Goal: Task Accomplishment & Management: Use online tool/utility

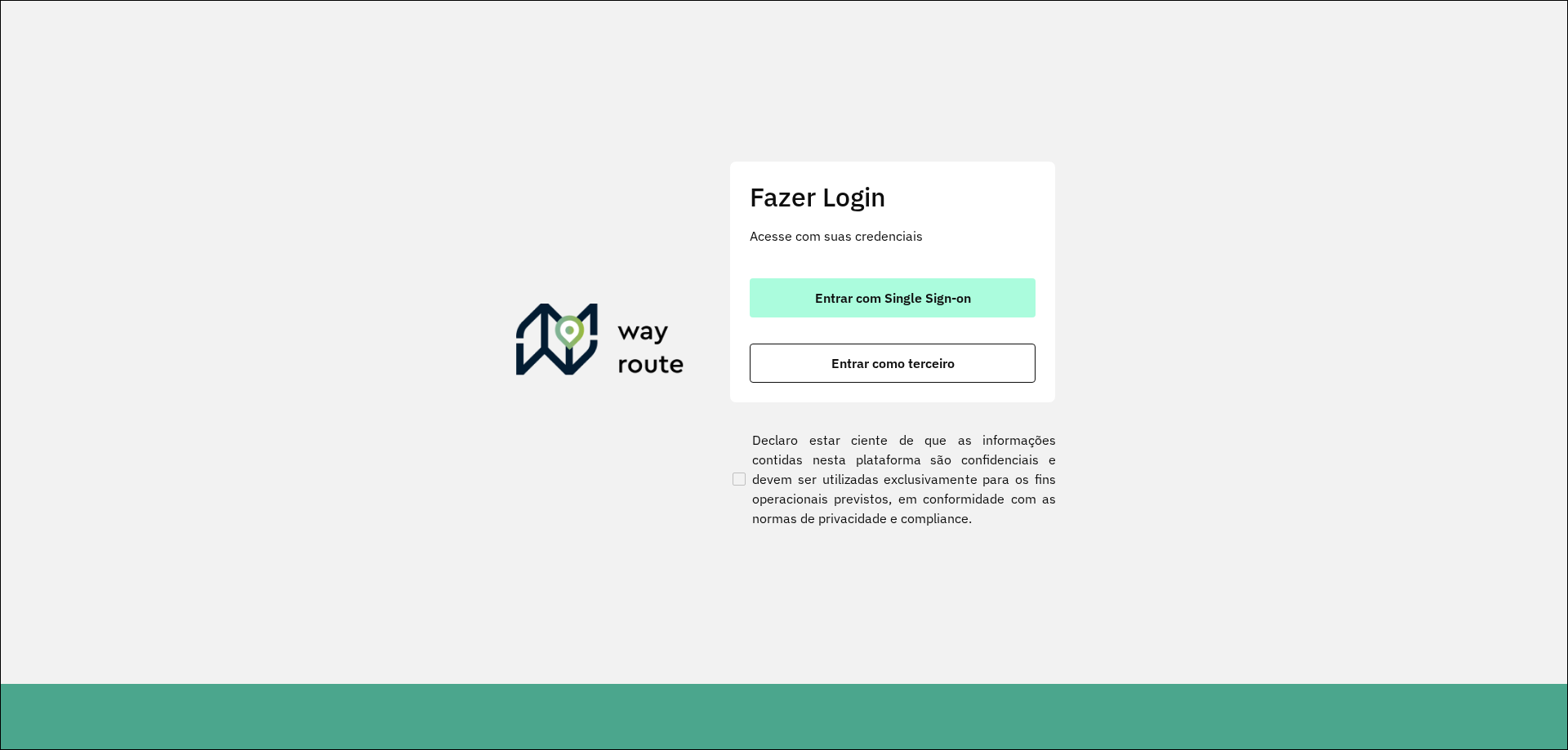
click at [903, 292] on span "Entrar com Single Sign-on" at bounding box center [892, 297] width 156 height 13
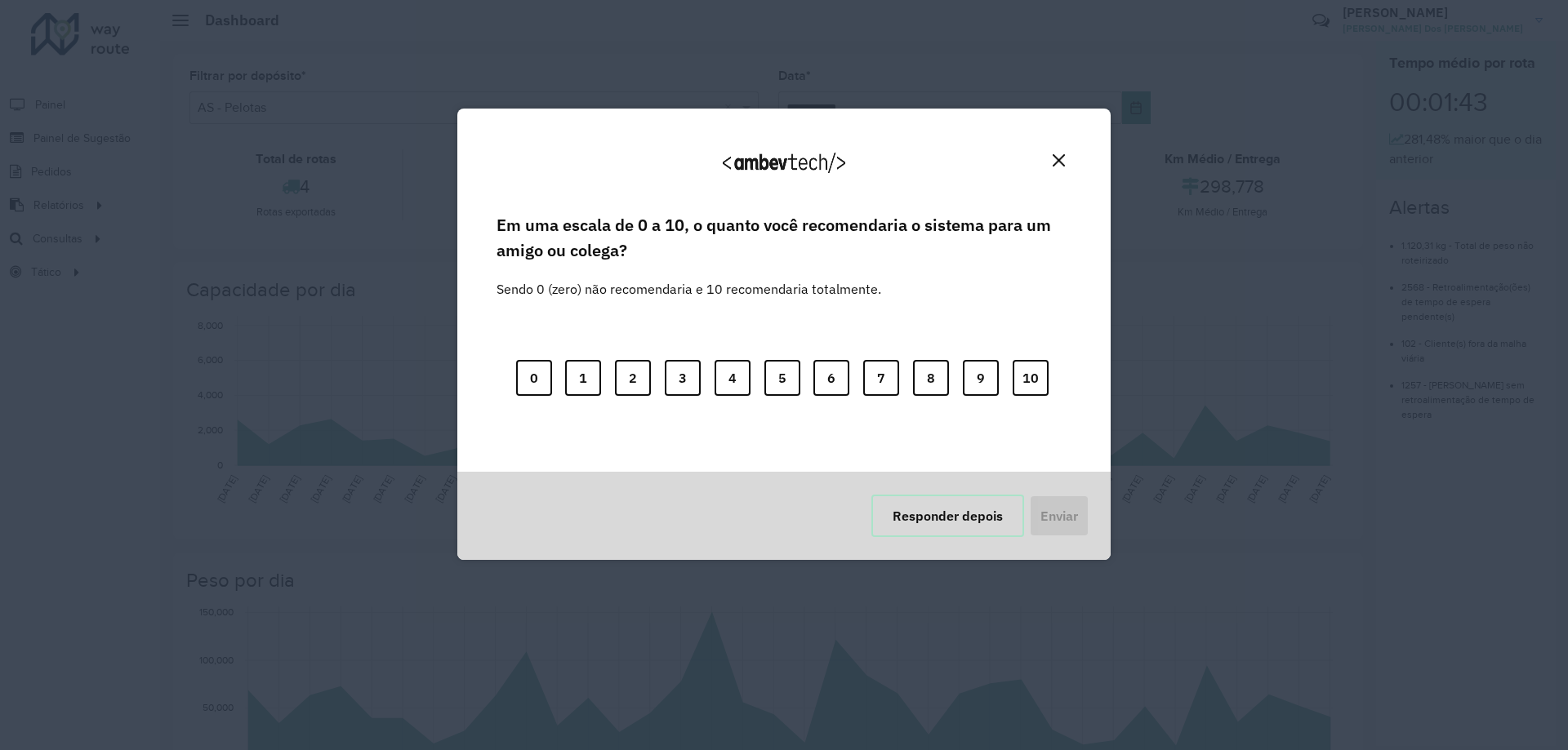
click at [928, 517] on button "Responder depois" at bounding box center [947, 516] width 153 height 42
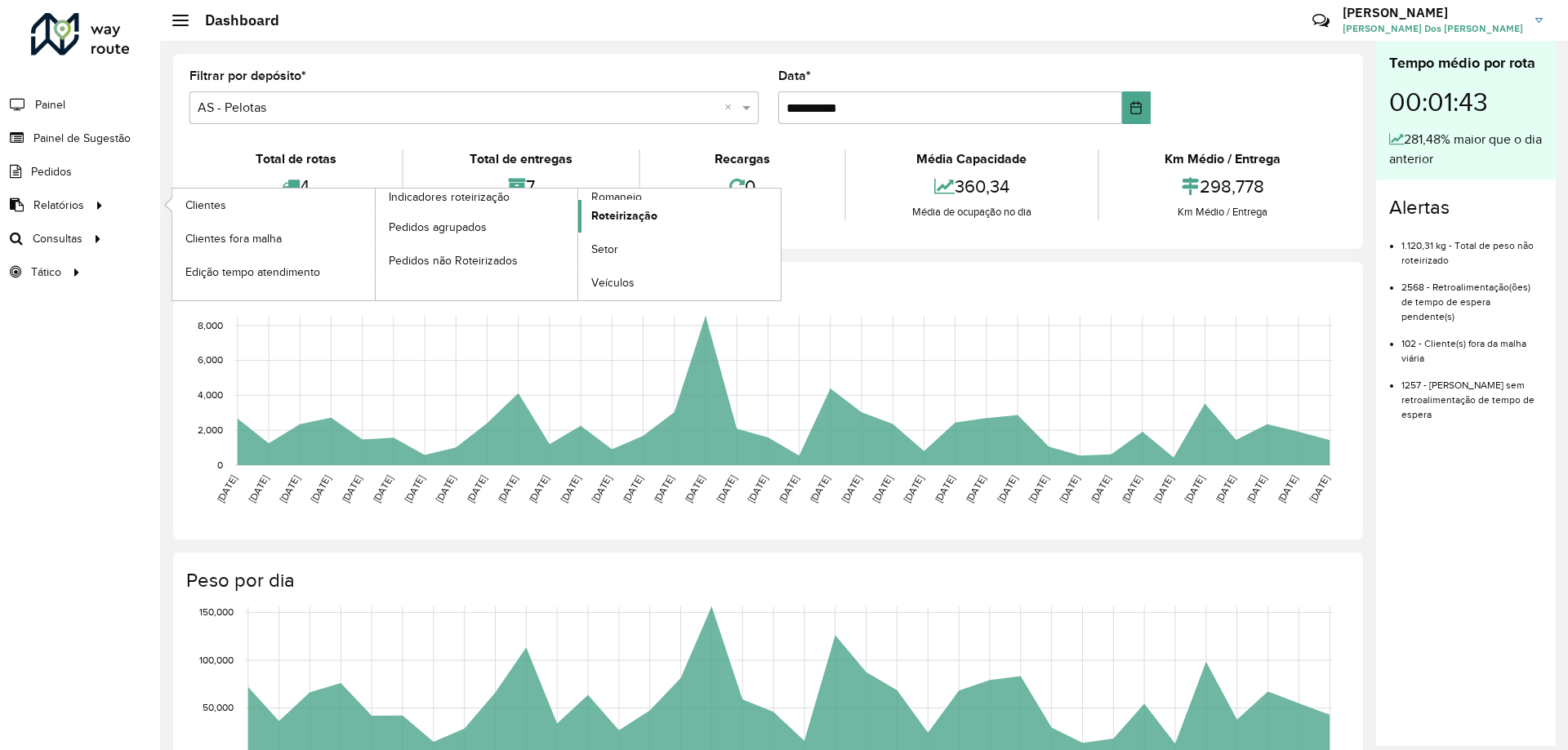
click at [617, 211] on span "Roteirização" at bounding box center [624, 215] width 66 height 17
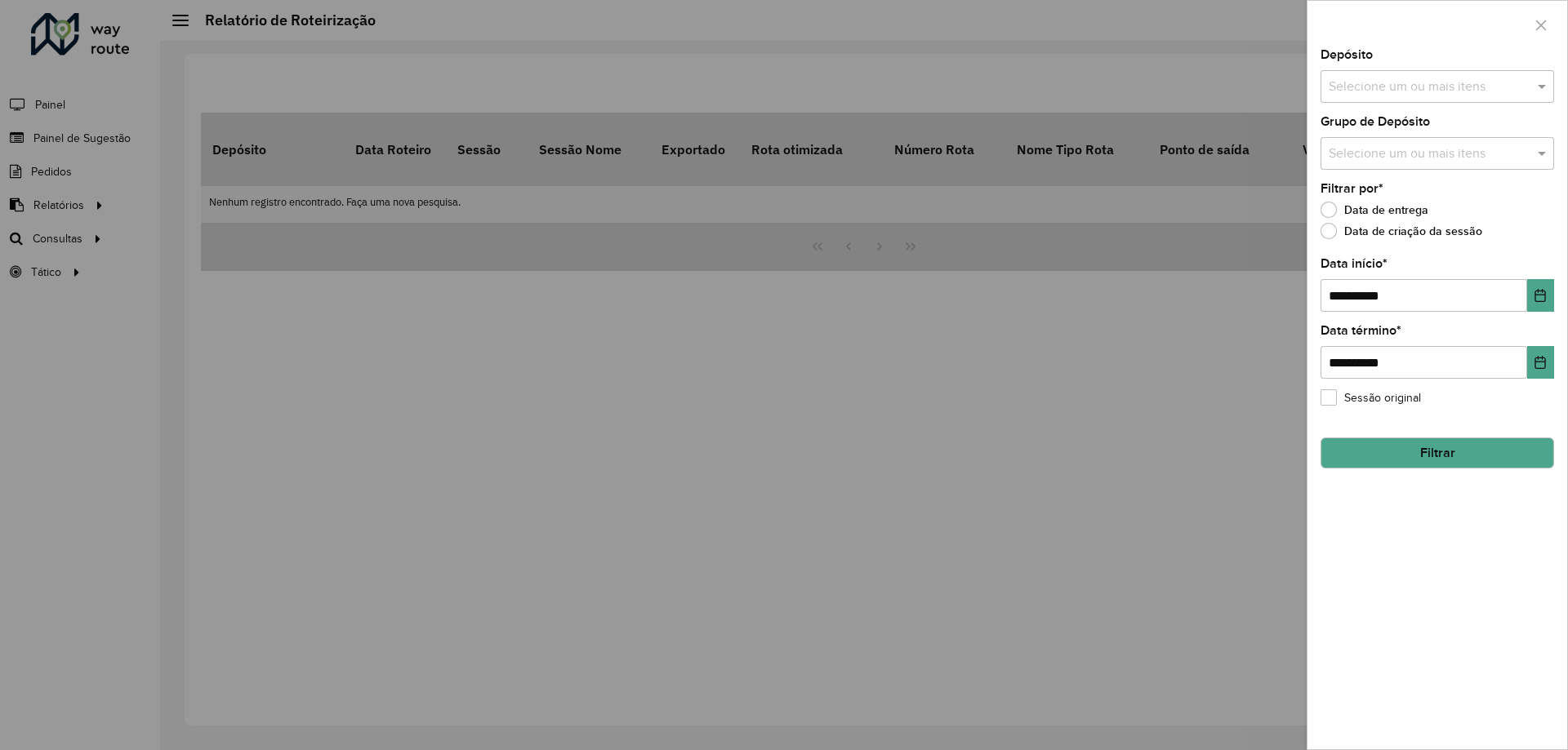
click at [79, 205] on div at bounding box center [784, 375] width 1568 height 750
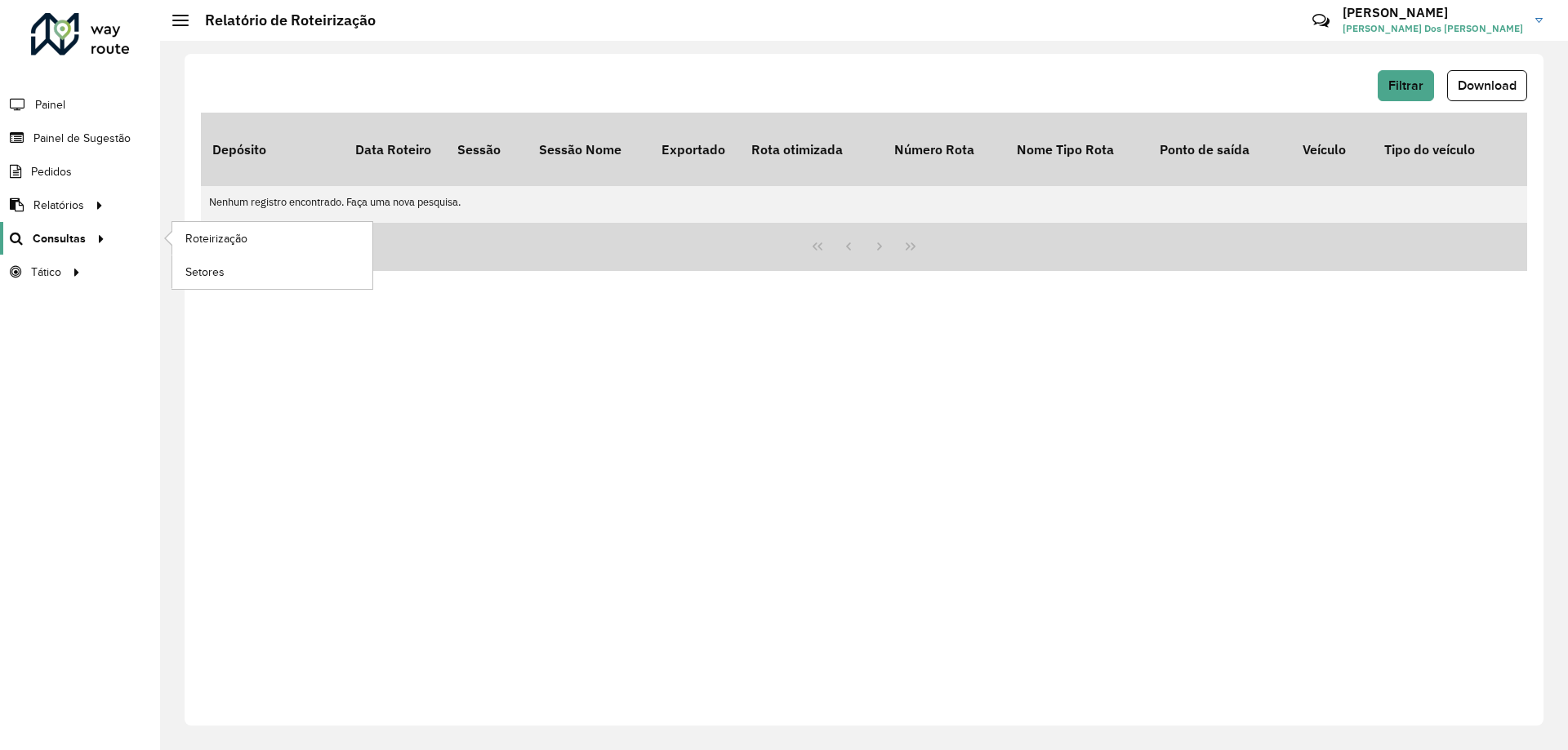
click at [64, 234] on span "Consultas" at bounding box center [59, 238] width 53 height 17
click at [193, 240] on span "Roteirização" at bounding box center [218, 238] width 66 height 17
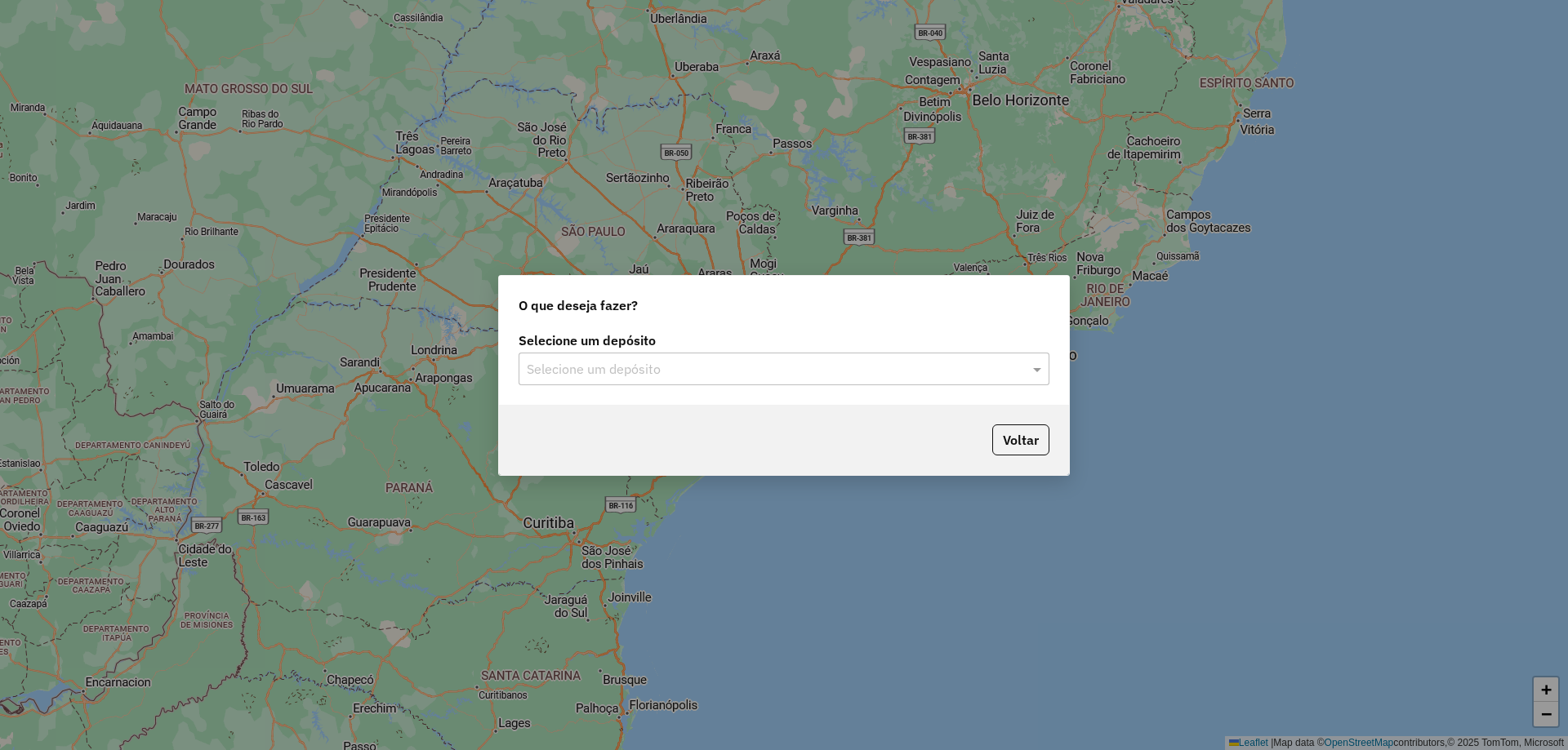
click at [700, 363] on input "text" at bounding box center [767, 370] width 481 height 20
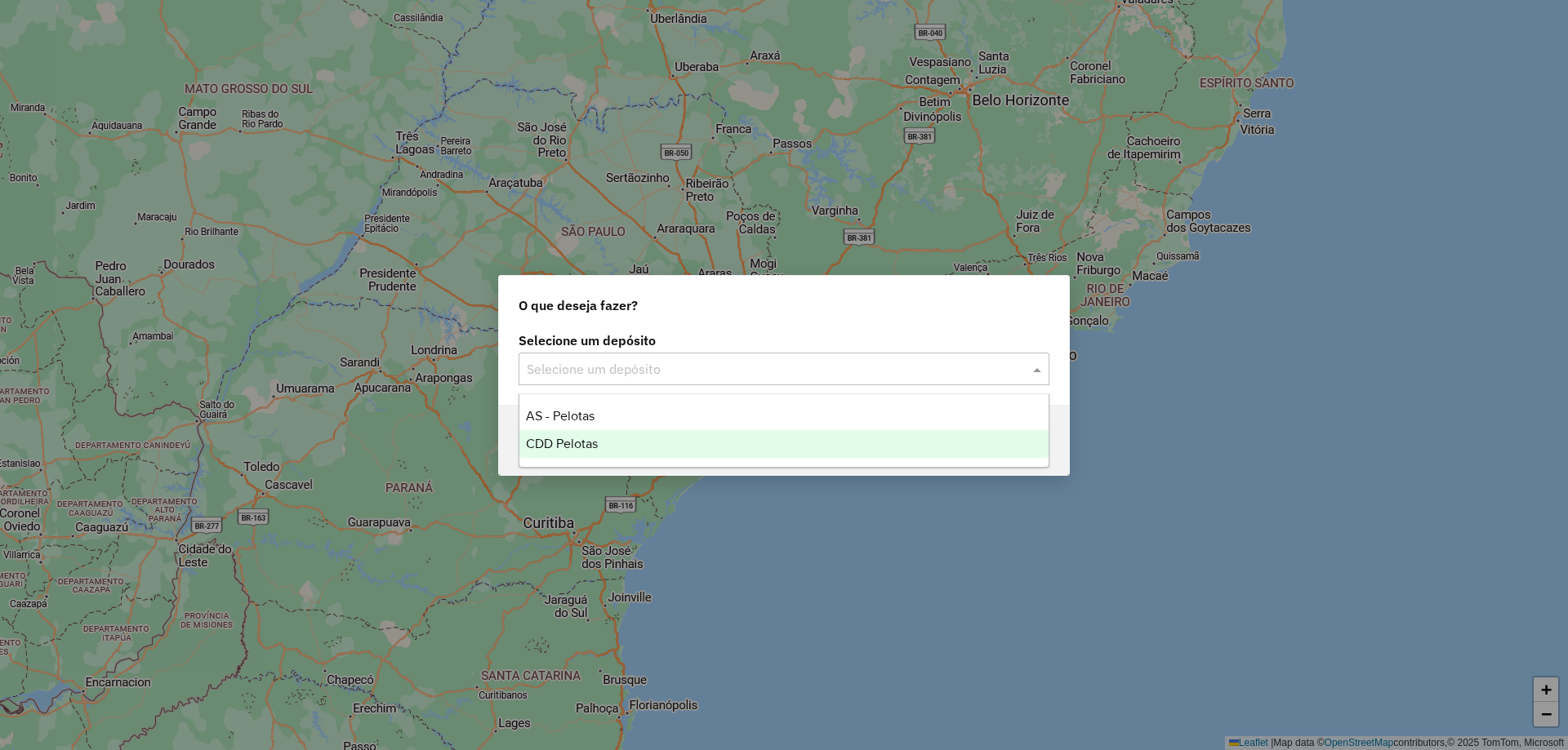
click at [682, 444] on div "CDD Pelotas" at bounding box center [784, 444] width 530 height 27
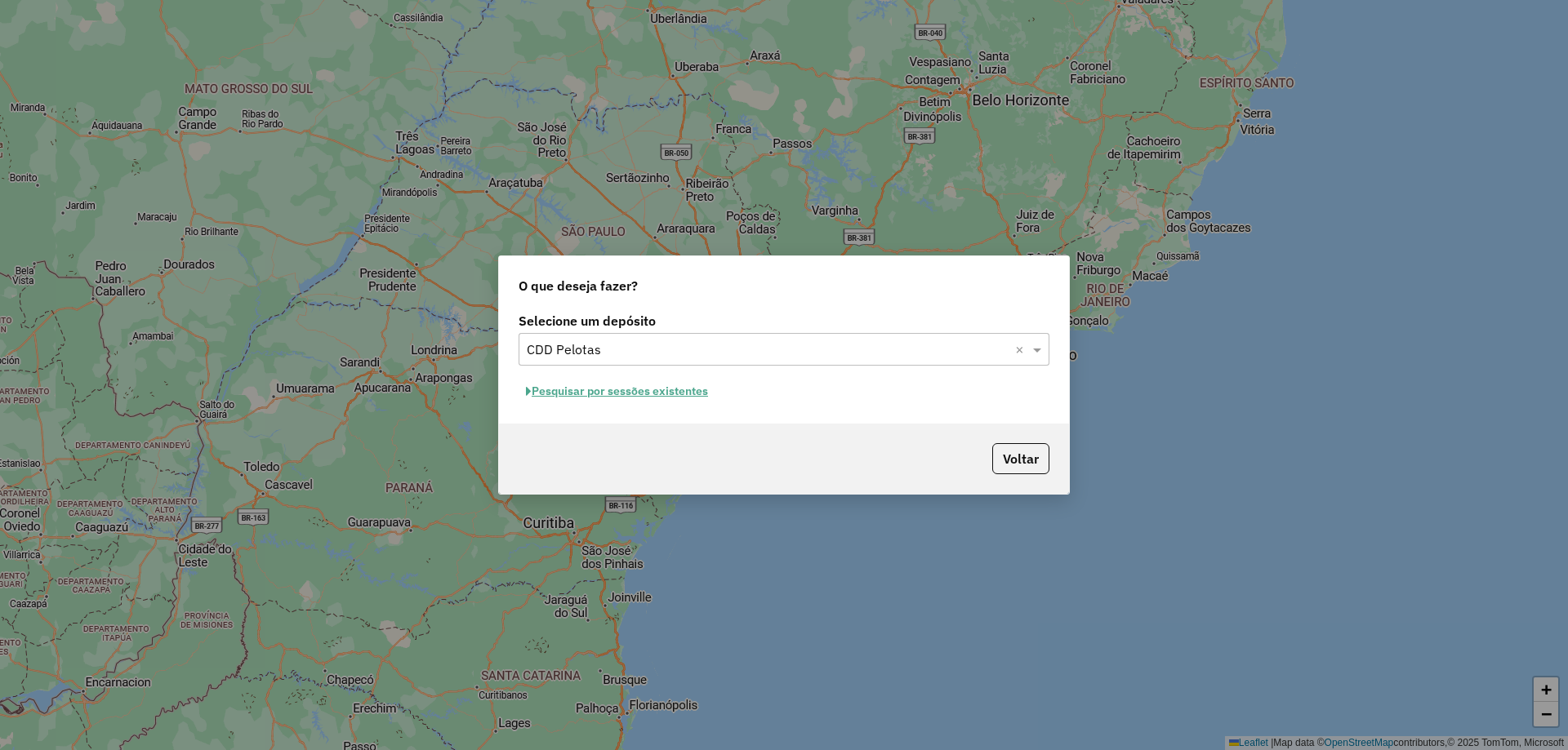
click at [703, 388] on button "Pesquisar por sessões existentes" at bounding box center [617, 391] width 197 height 25
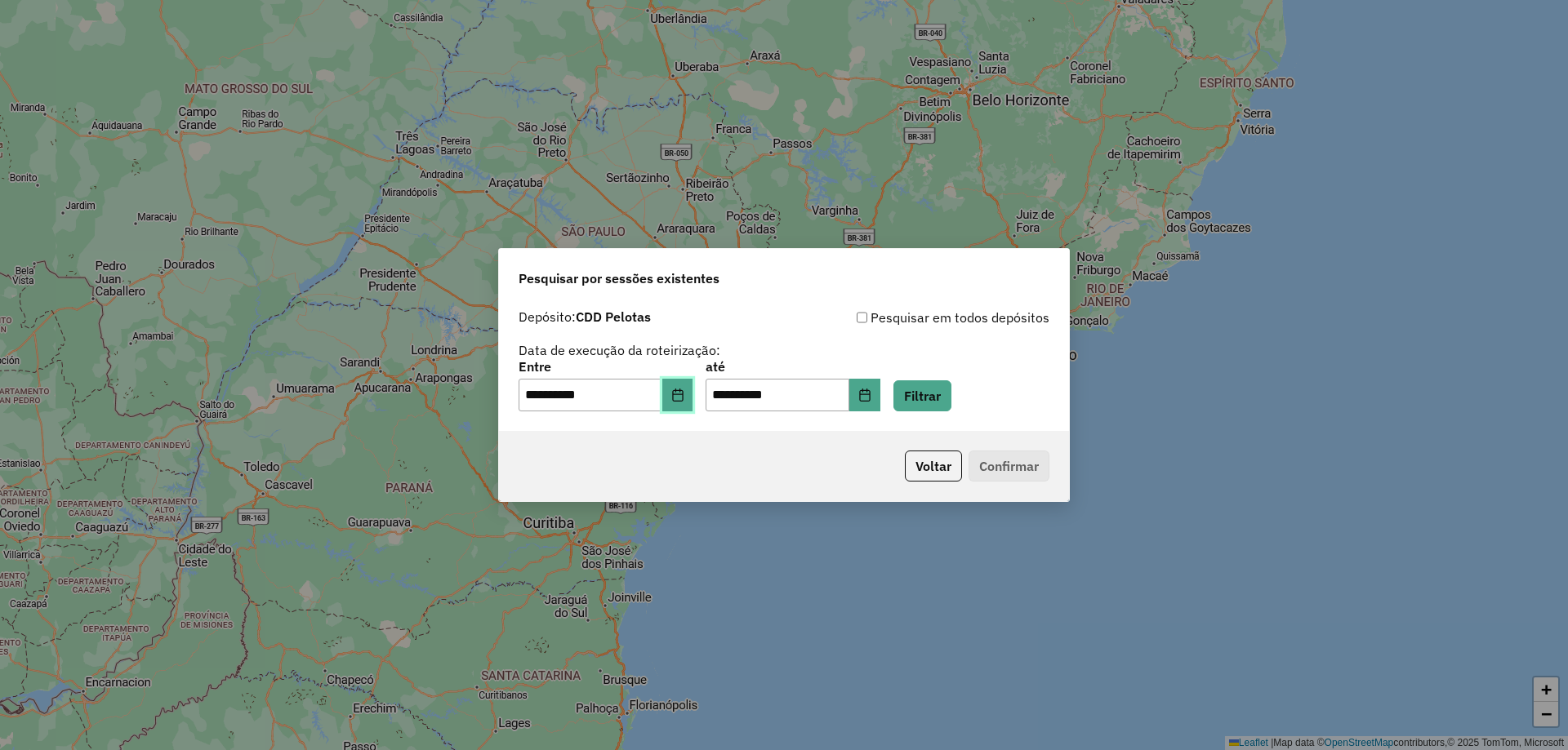
click at [693, 397] on button "Choose Date" at bounding box center [678, 394] width 31 height 32
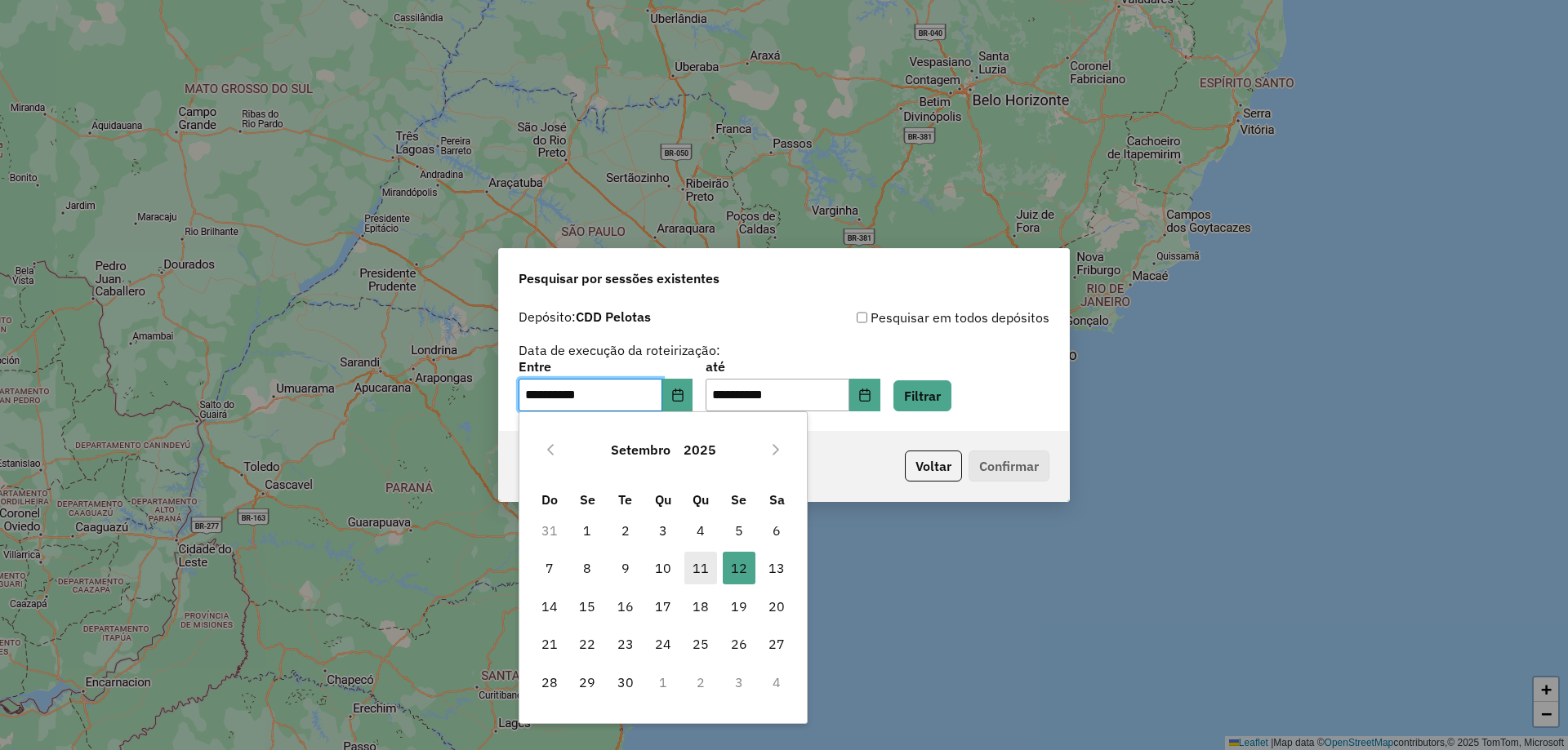
click at [706, 561] on span "11" at bounding box center [700, 568] width 32 height 32
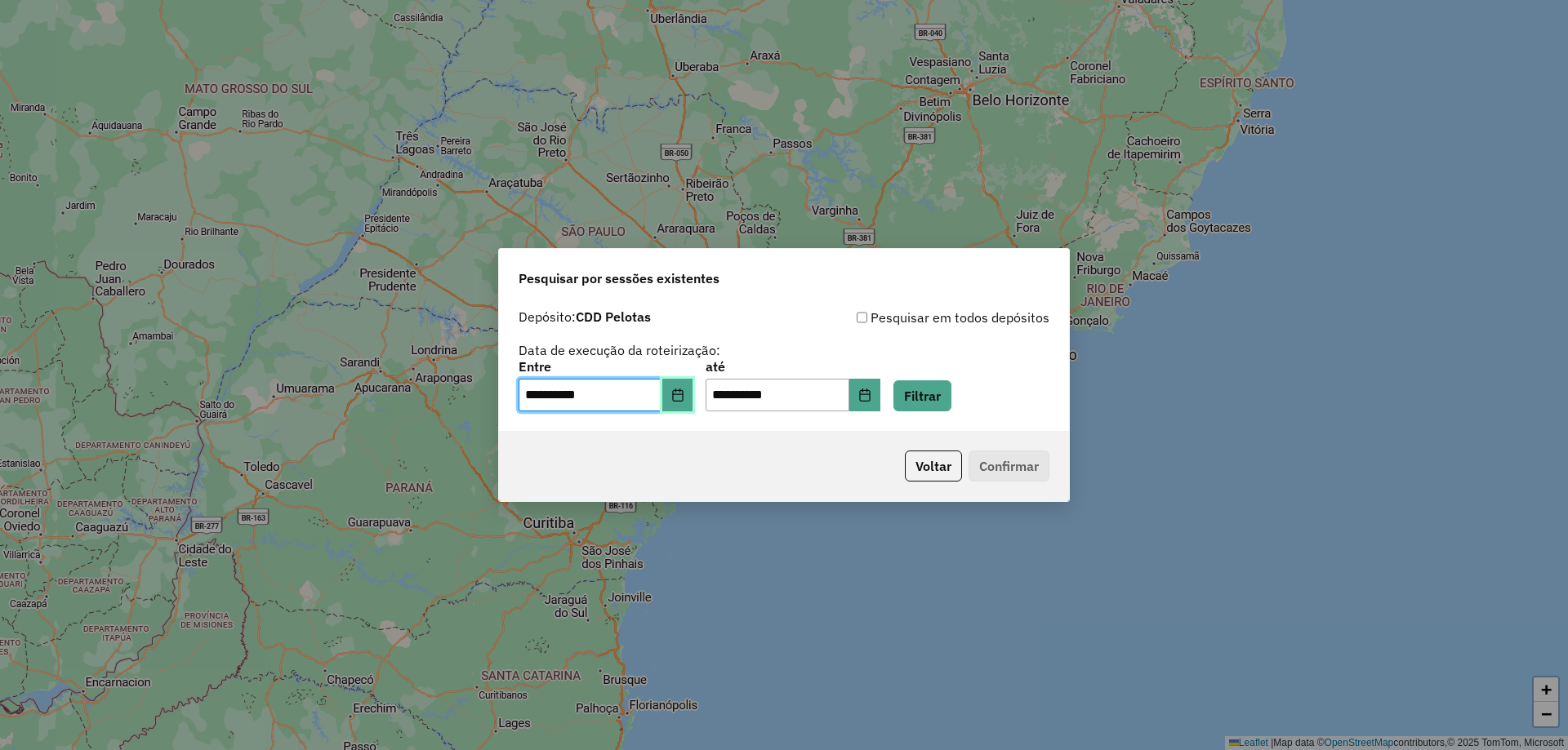
click at [683, 397] on icon "Choose Date" at bounding box center [677, 394] width 11 height 13
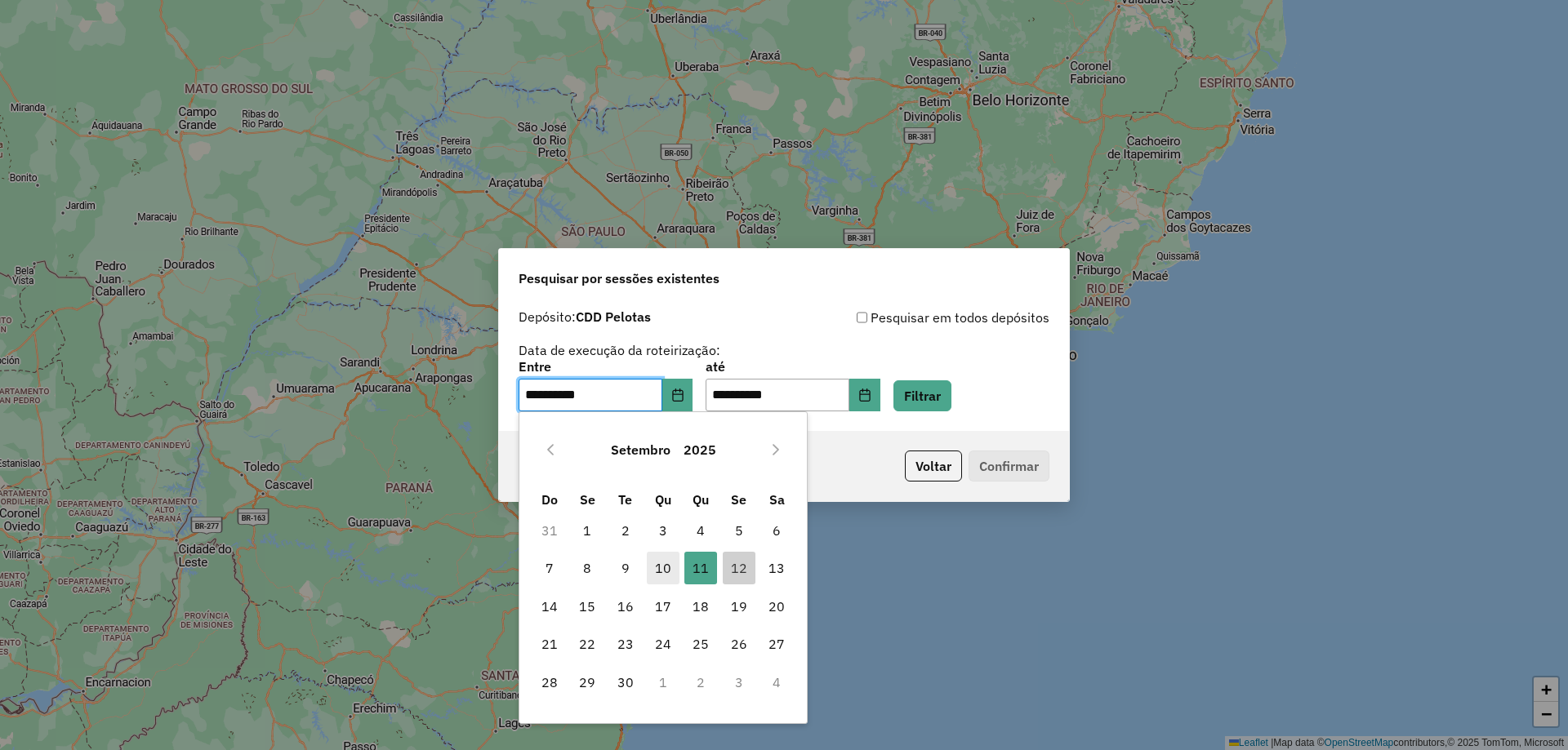
click at [657, 570] on span "10" at bounding box center [662, 568] width 32 height 32
type input "**********"
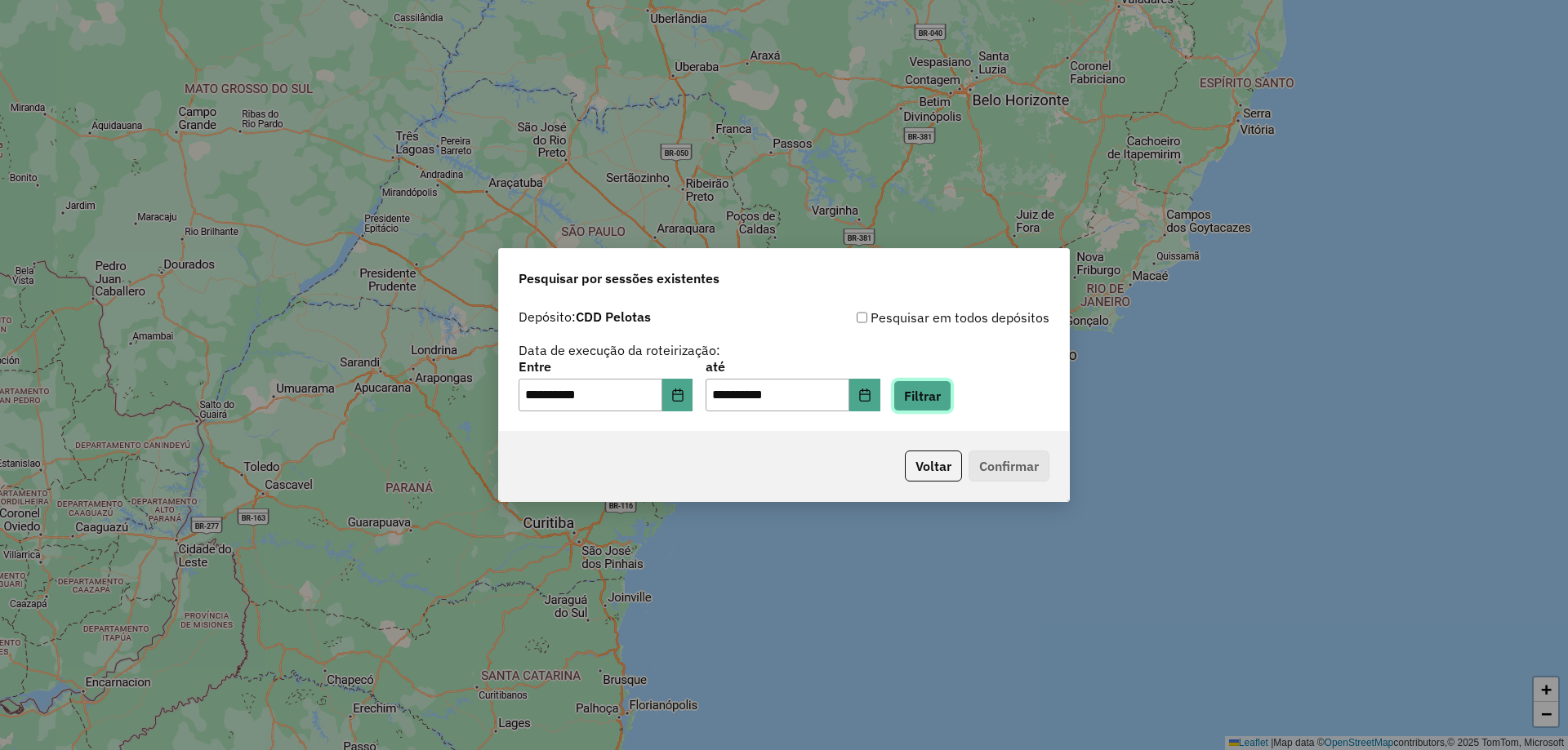
click at [931, 396] on button "Filtrar" at bounding box center [922, 396] width 58 height 31
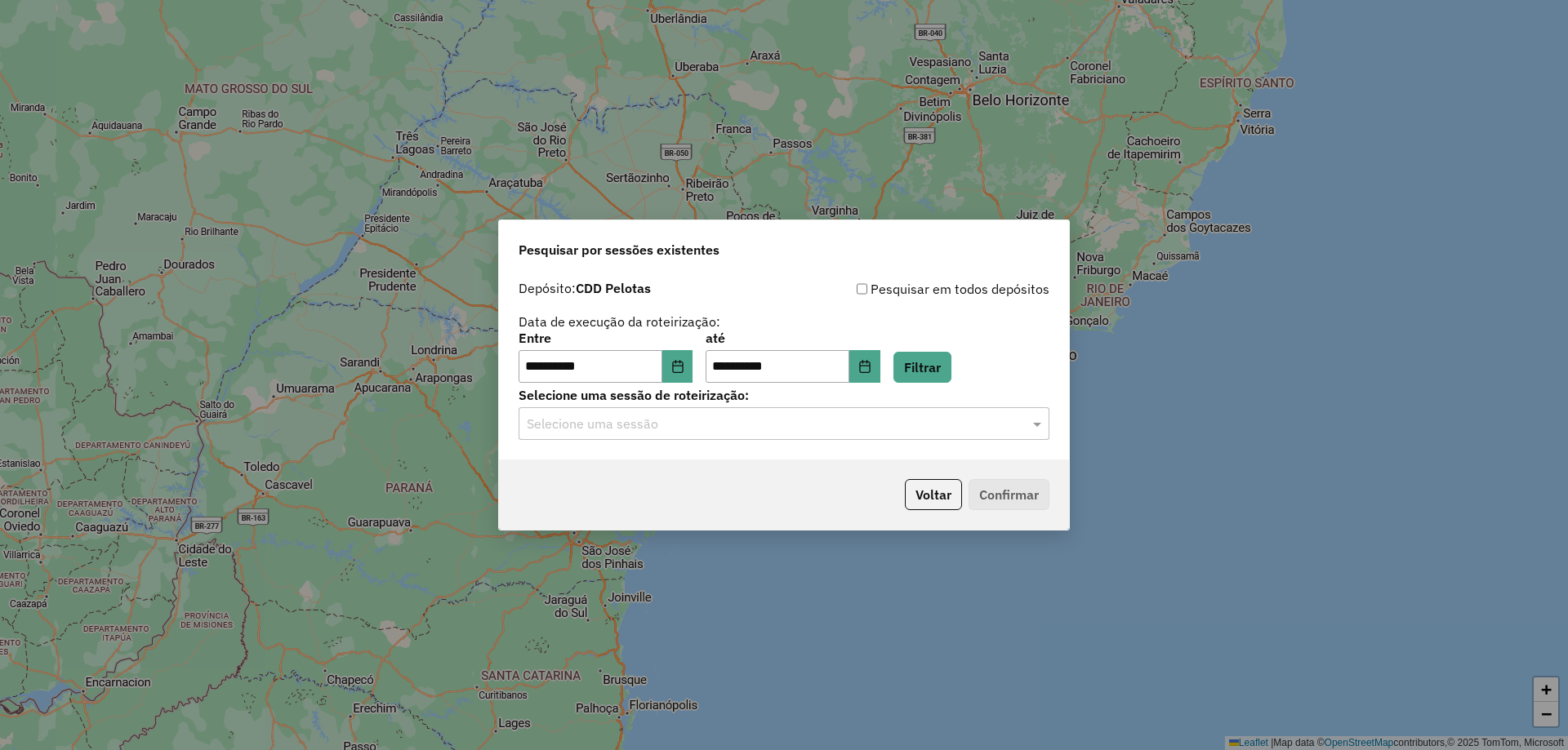
click at [925, 433] on div "Selecione uma sessão" at bounding box center [784, 423] width 531 height 32
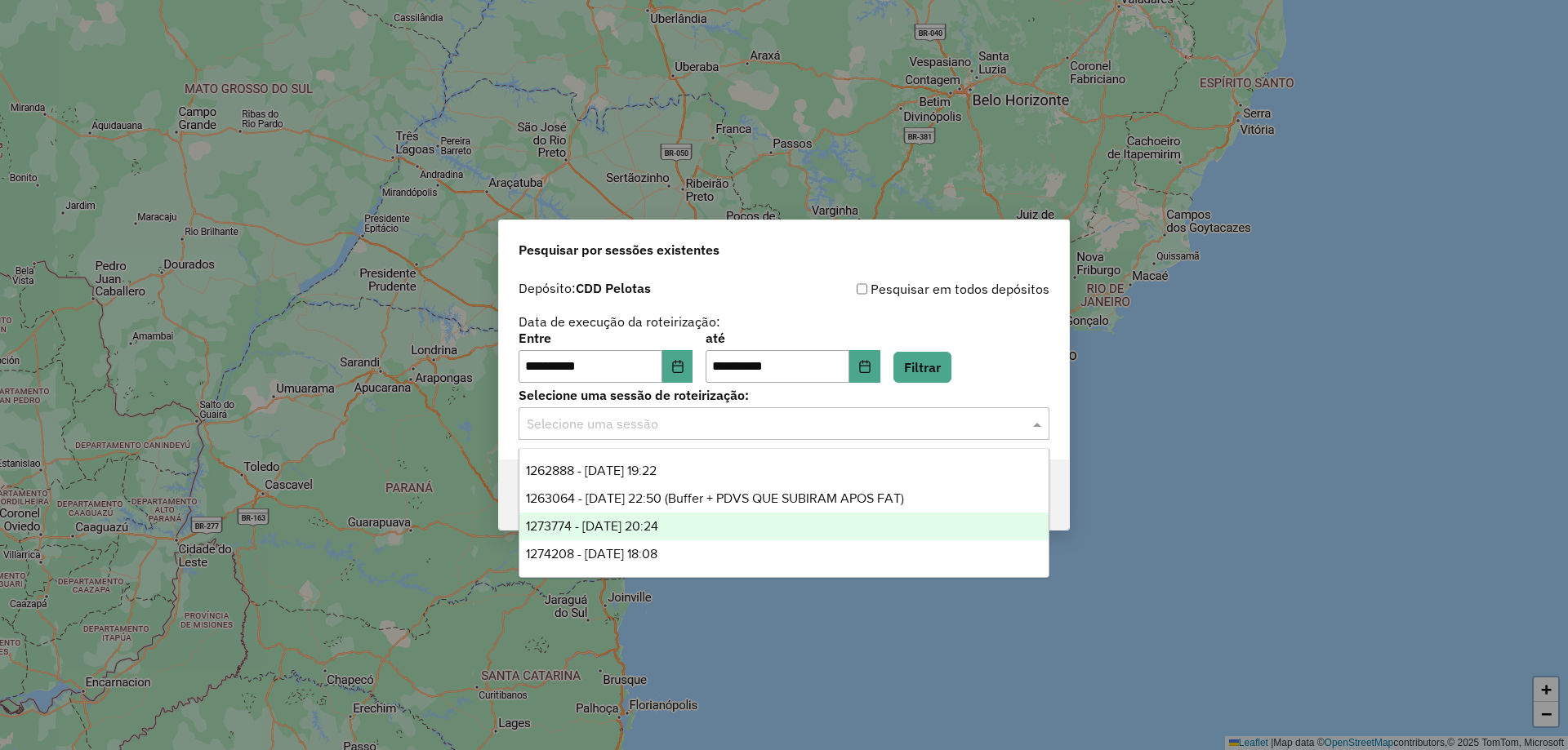
click at [693, 521] on div "1273774 - 11/09/2025 20:24" at bounding box center [784, 526] width 530 height 27
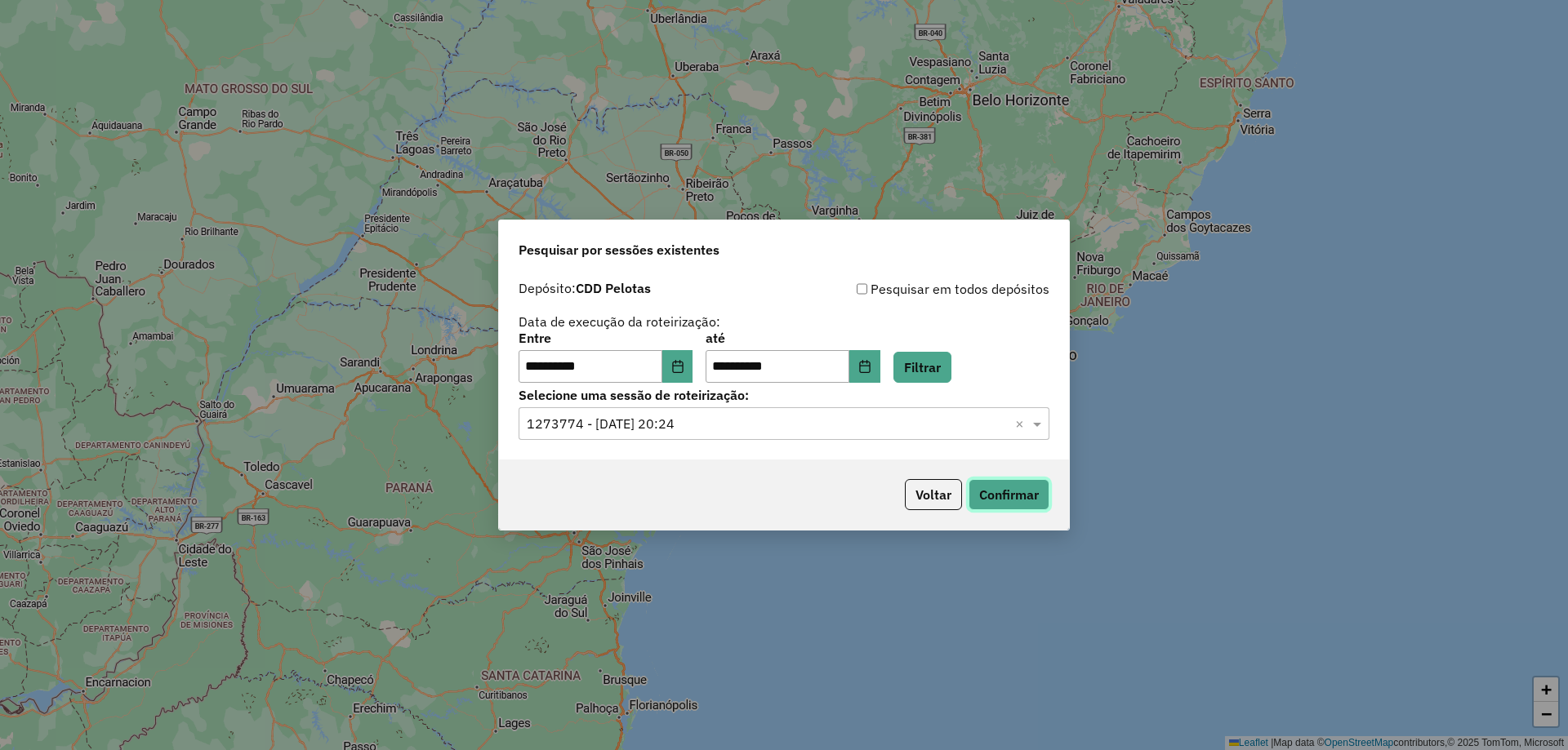
click at [989, 492] on button "Confirmar" at bounding box center [1008, 495] width 80 height 31
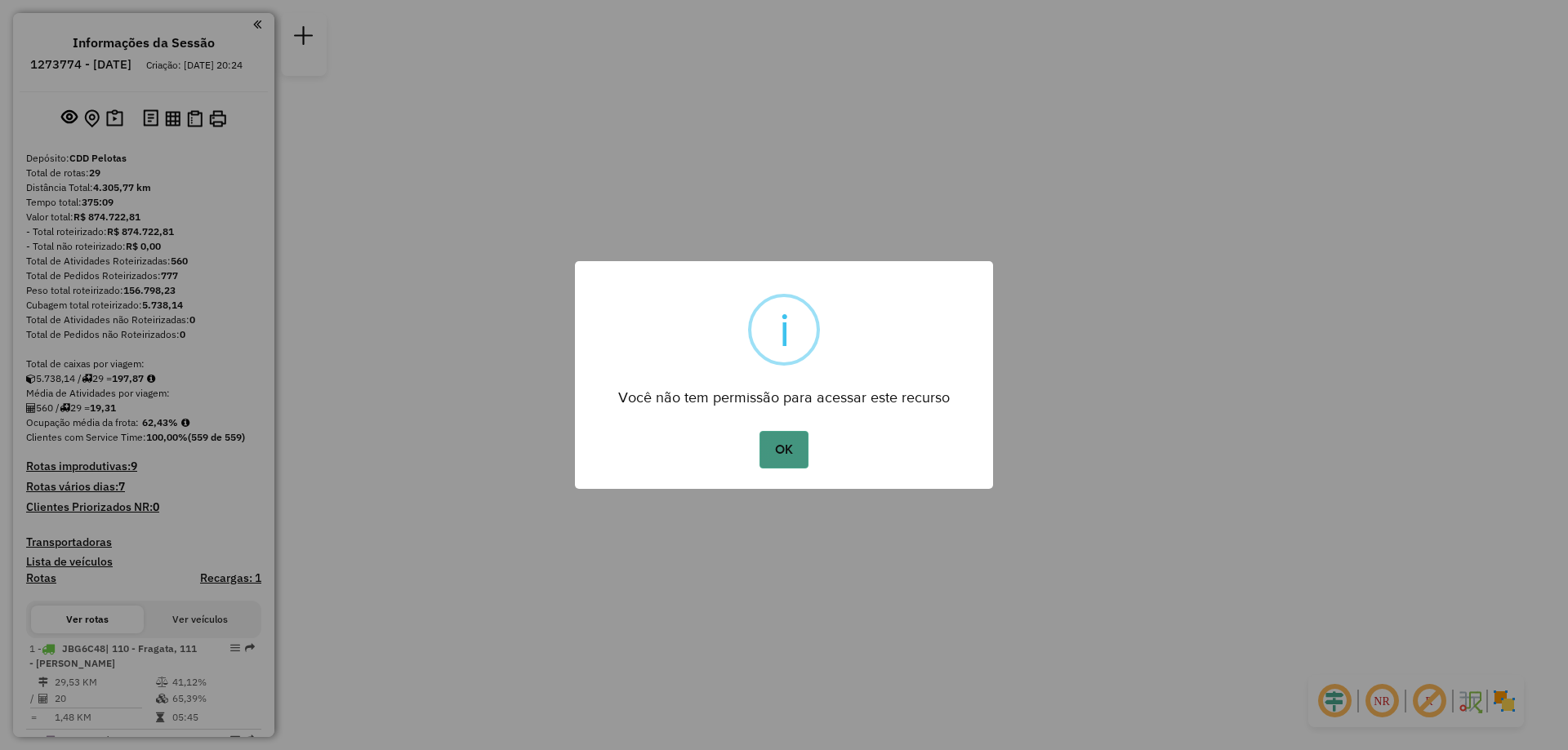
click at [777, 446] on button "OK" at bounding box center [783, 450] width 48 height 37
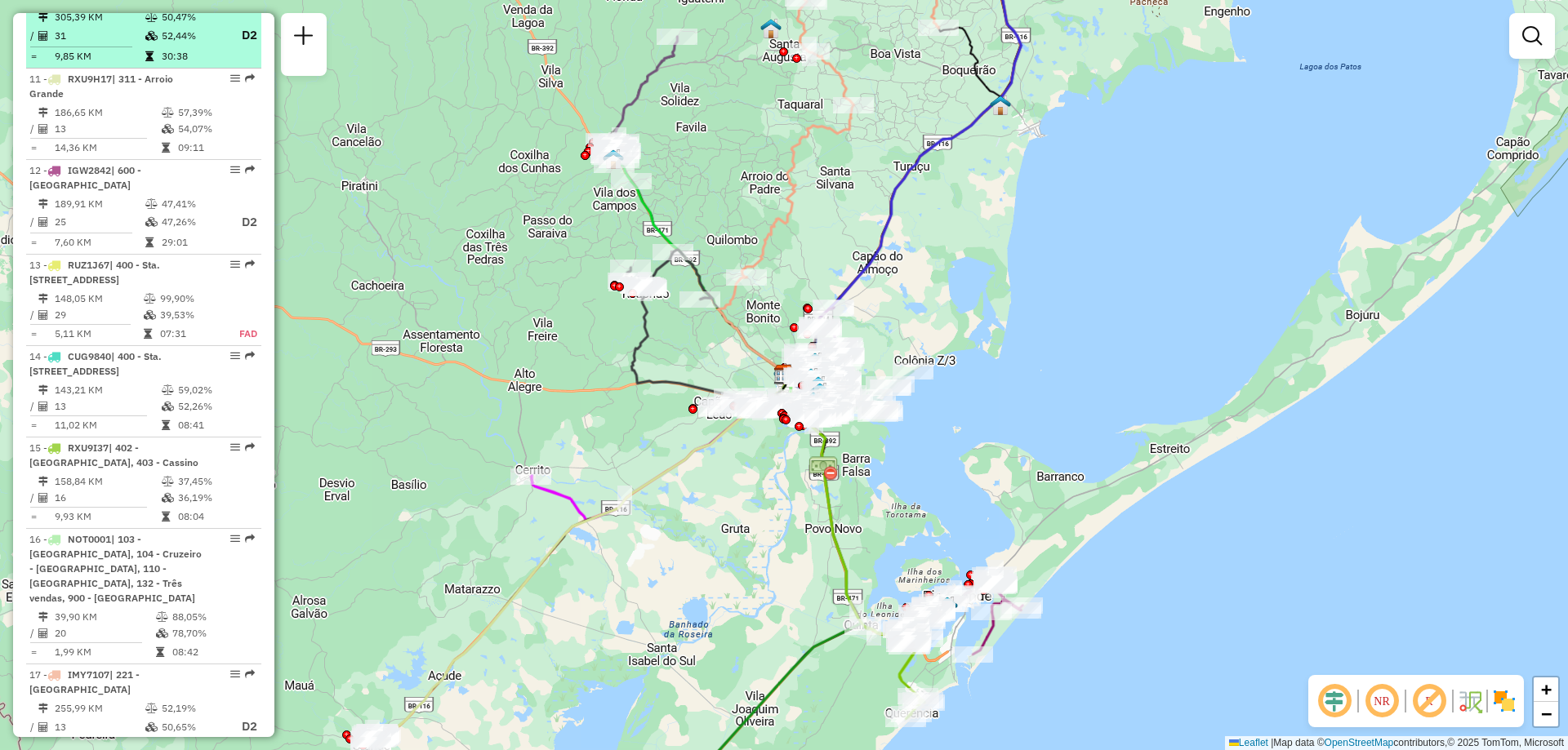
scroll to position [1551, 0]
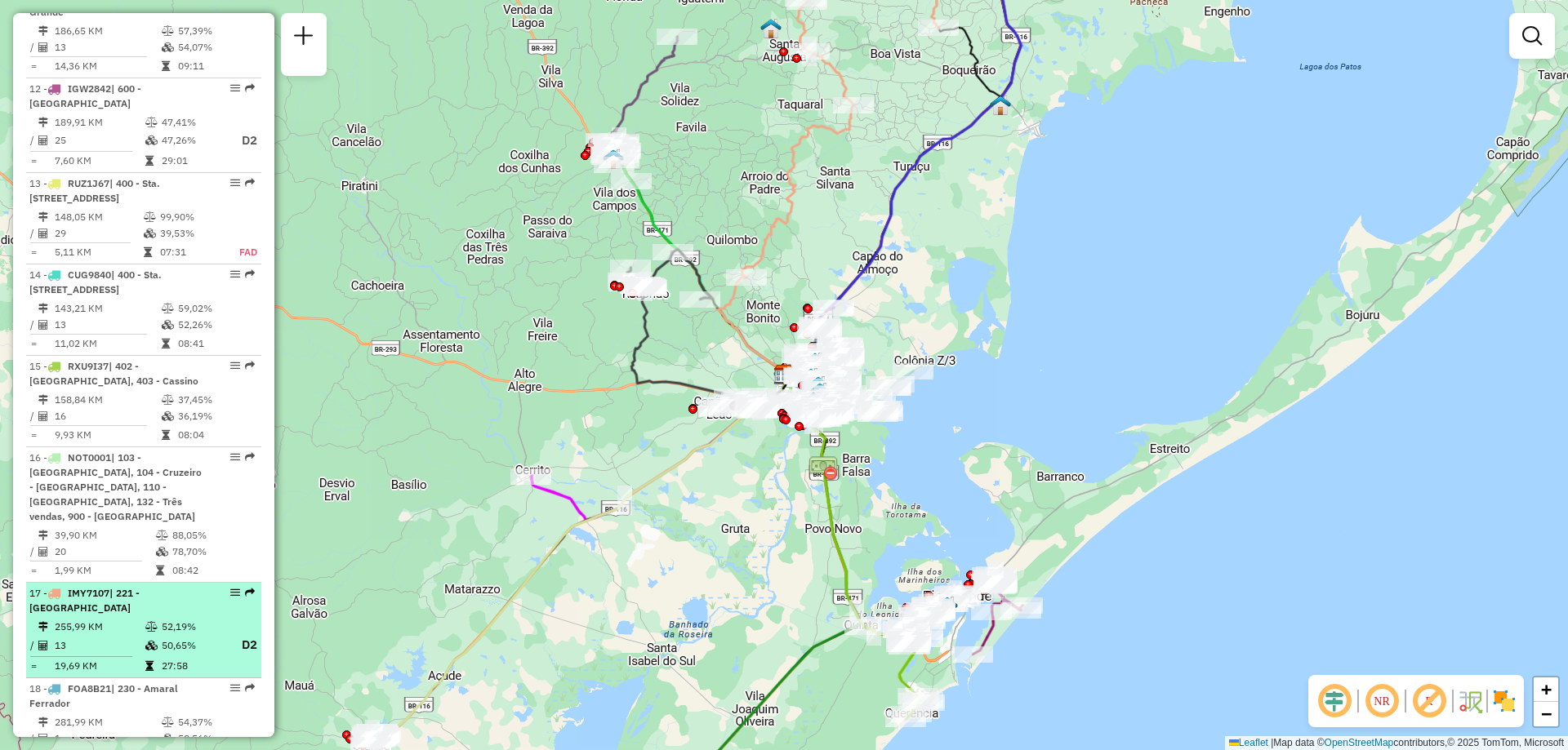
click at [100, 605] on div "17 - IMY7107 | 221 - Colônia São Lourenço" at bounding box center [116, 601] width 174 height 29
select select "**********"
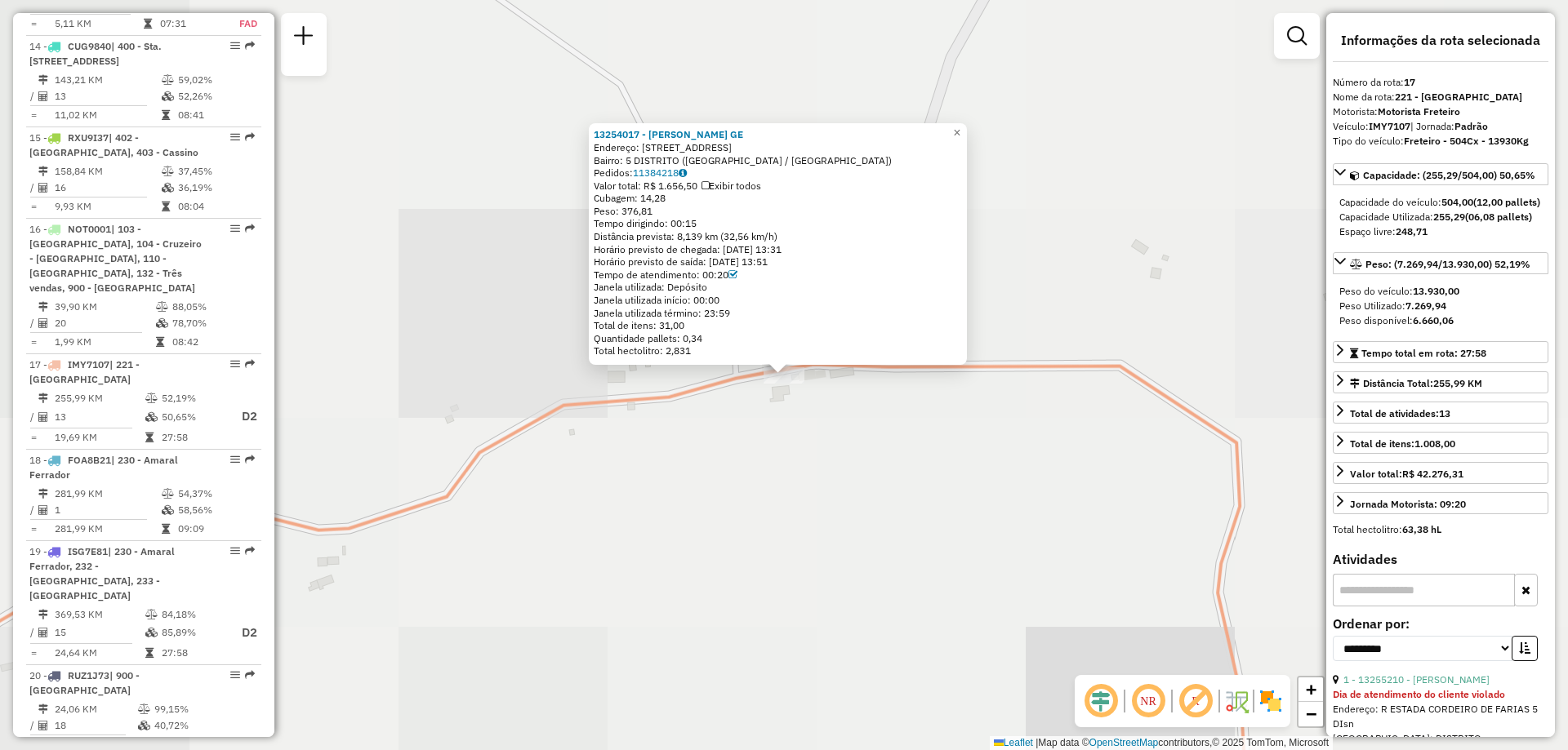
scroll to position [2121, 0]
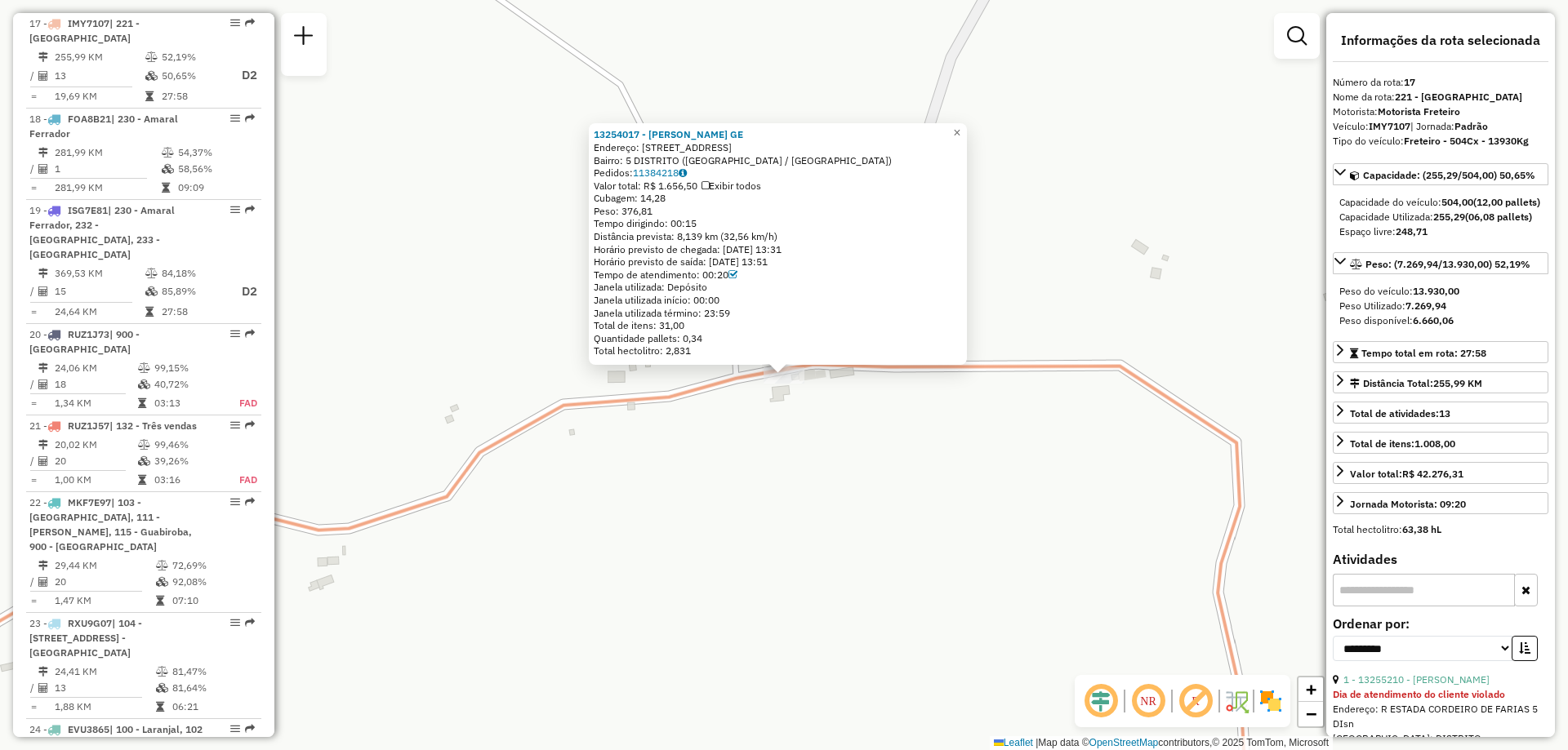
drag, startPoint x: 784, startPoint y: 371, endPoint x: 763, endPoint y: 407, distance: 41.7
click at [763, 407] on div "13254017 - ISELA MARIA GRIEP GE Endereço: R COLoNIA PALMA 14 Bairro: 5 DISTRITO…" at bounding box center [784, 375] width 1568 height 750
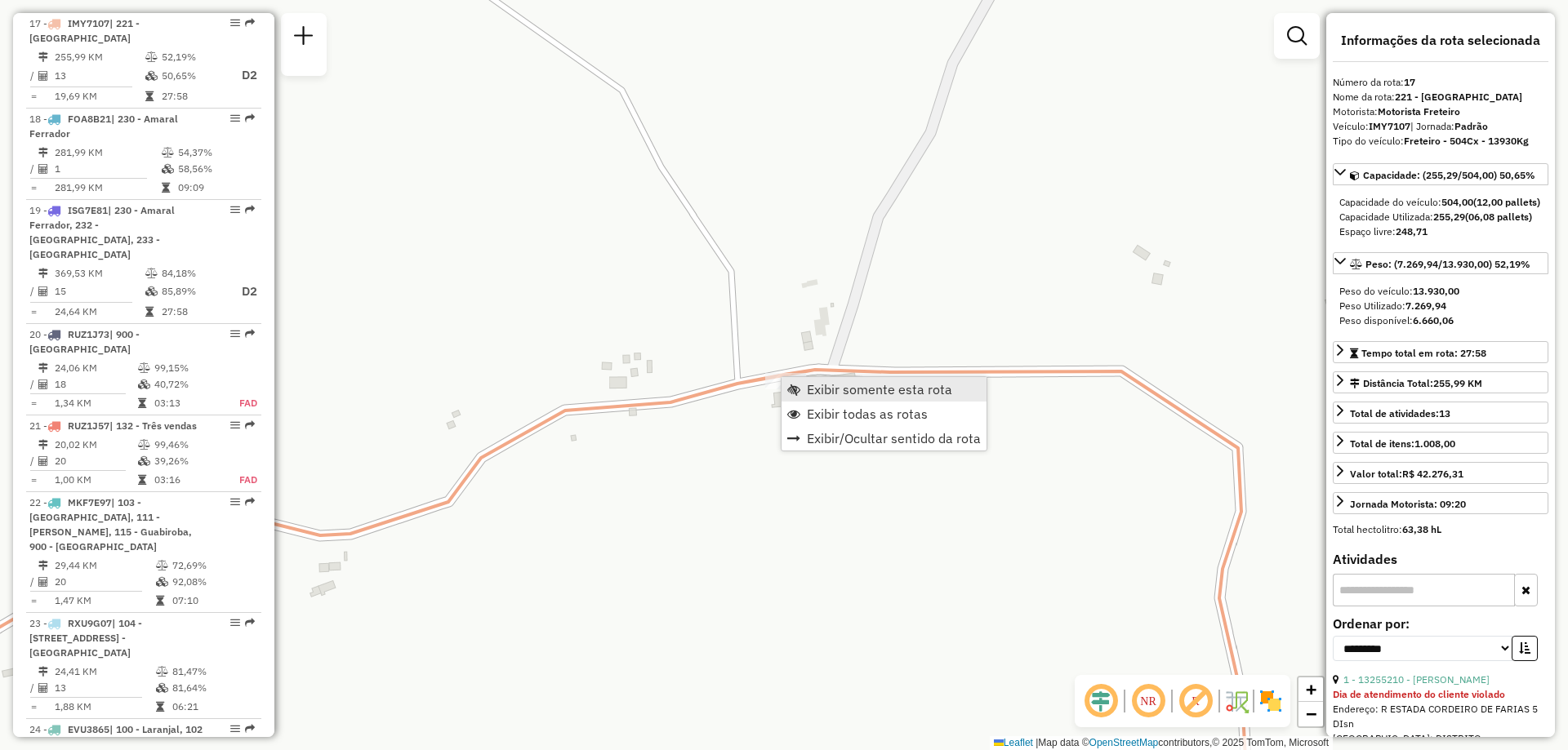
click at [808, 392] on span "Exibir somente esta rota" at bounding box center [880, 388] width 145 height 13
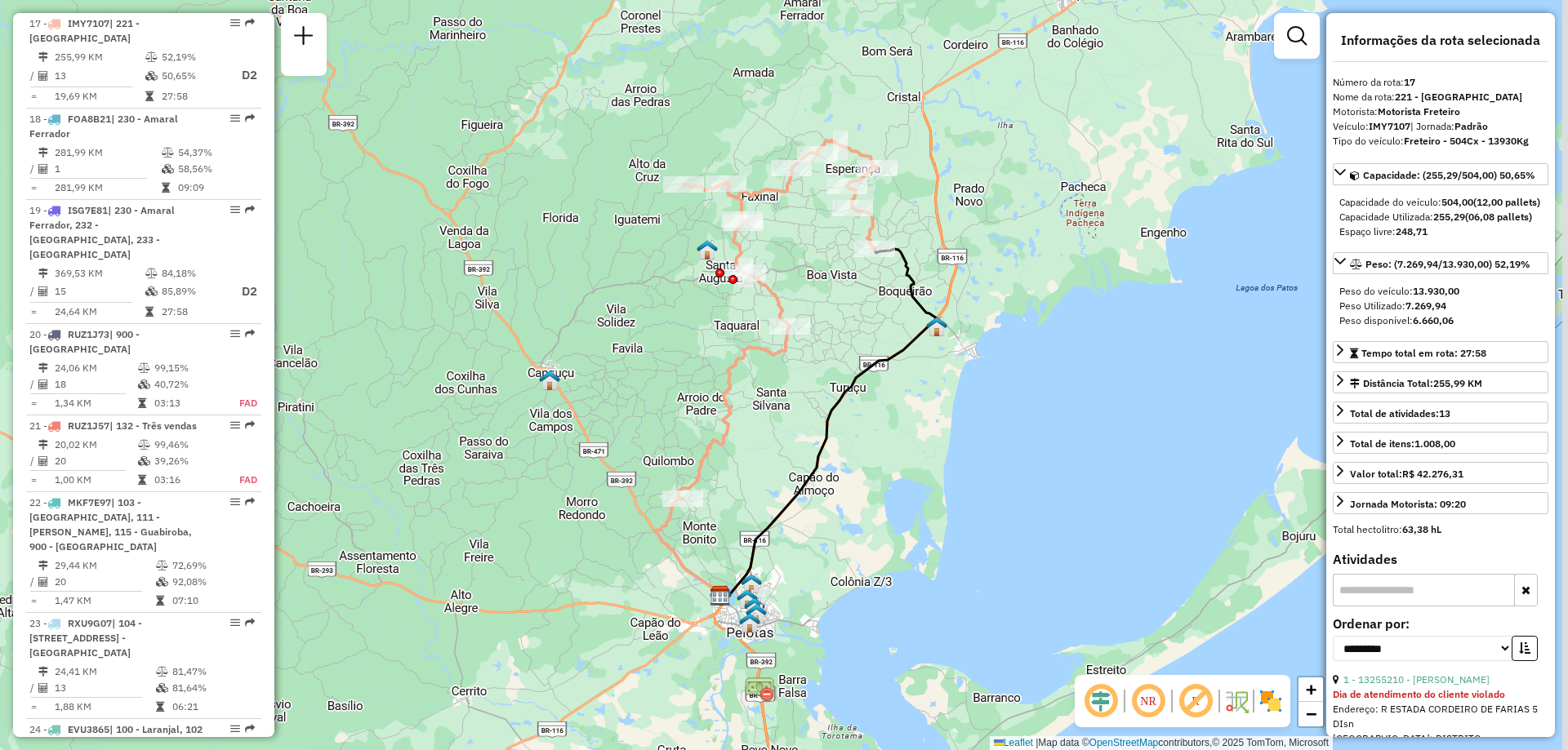
drag, startPoint x: 795, startPoint y: 295, endPoint x: 751, endPoint y: 407, distance: 120.3
click at [751, 407] on div "Janela de atendimento Grade de atendimento Capacidade Transportadoras Veículos …" at bounding box center [784, 375] width 1568 height 750
